Goal: Task Accomplishment & Management: Use online tool/utility

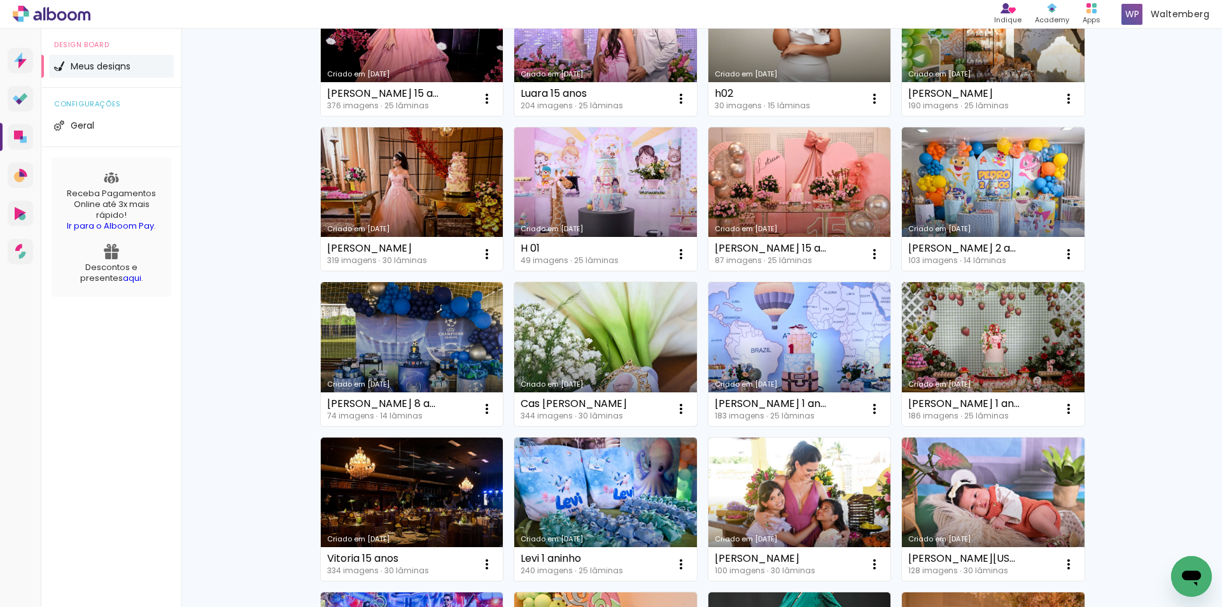
scroll to position [127, 0]
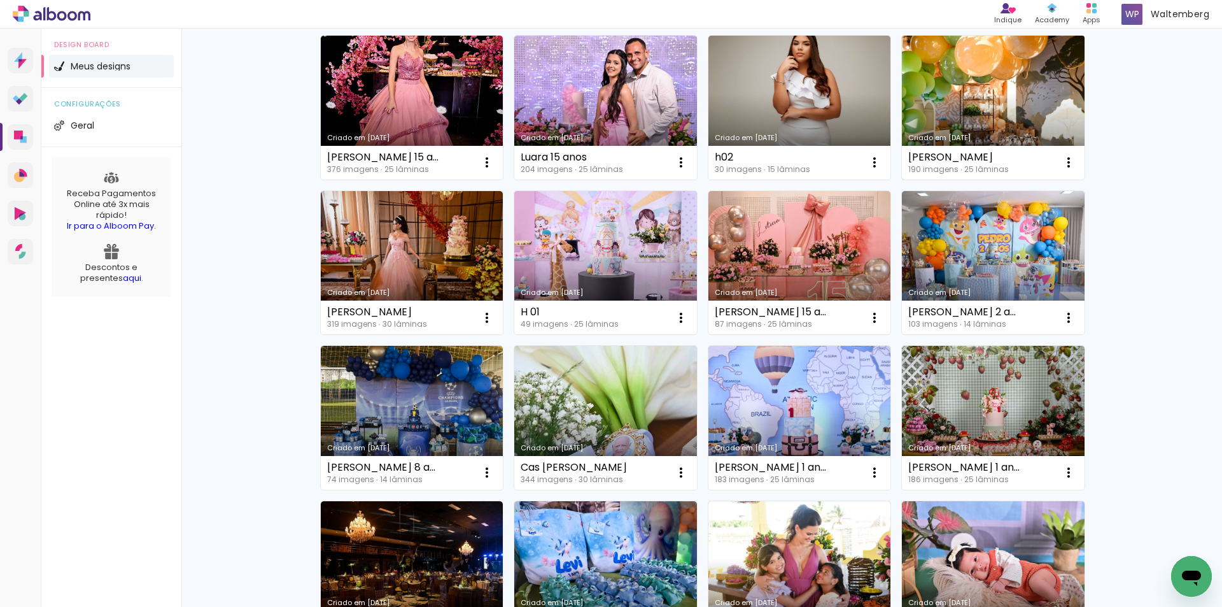
click at [1045, 61] on link "Criado em [DATE]" at bounding box center [993, 108] width 183 height 144
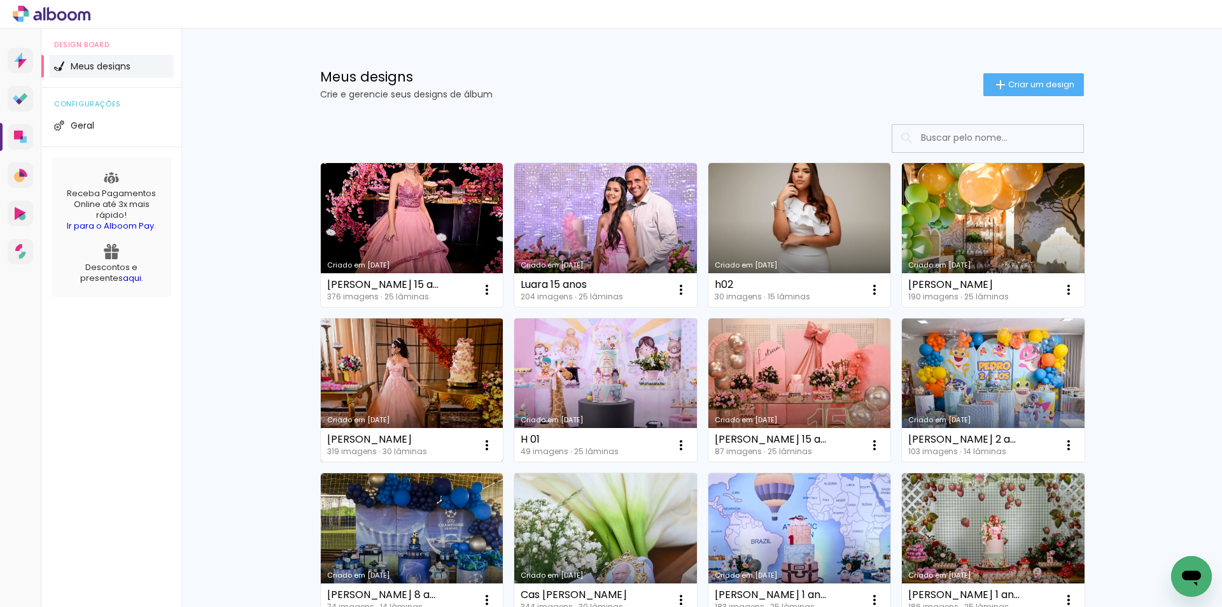
click at [423, 365] on link "Criado em 30/07/25" at bounding box center [412, 390] width 183 height 144
